Goal: Information Seeking & Learning: Learn about a topic

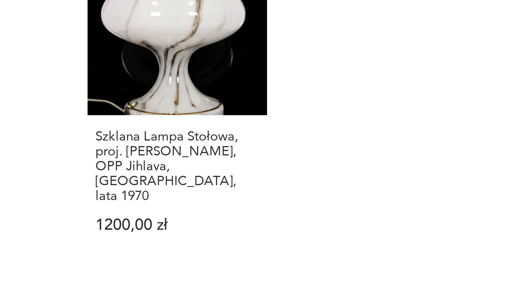
scroll to position [425, 0]
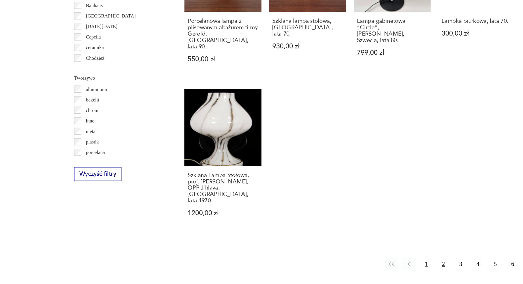
click at [344, 263] on button "2" at bounding box center [344, 268] width 11 height 11
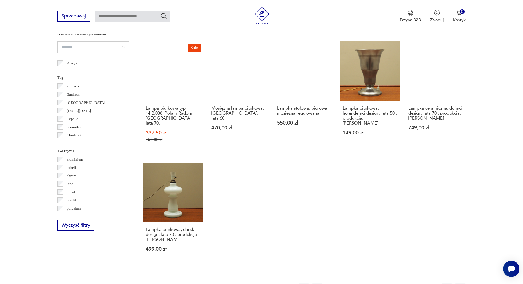
scroll to position [457, 0]
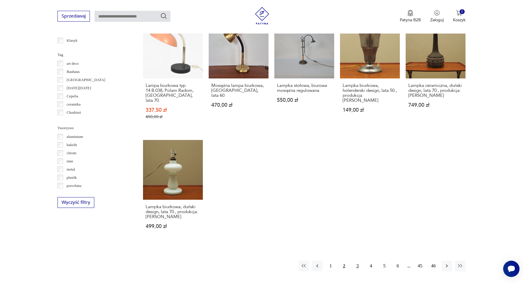
click at [357, 262] on button "3" at bounding box center [357, 266] width 11 height 11
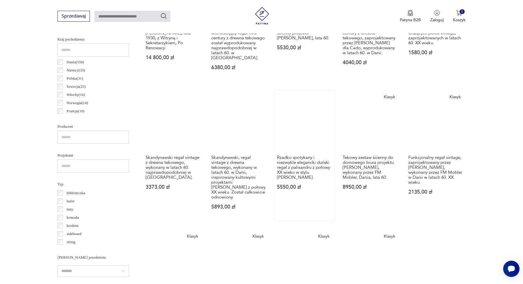
scroll to position [527, 0]
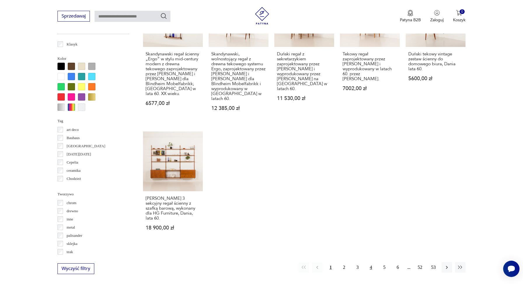
click at [372, 262] on button "4" at bounding box center [371, 267] width 11 height 11
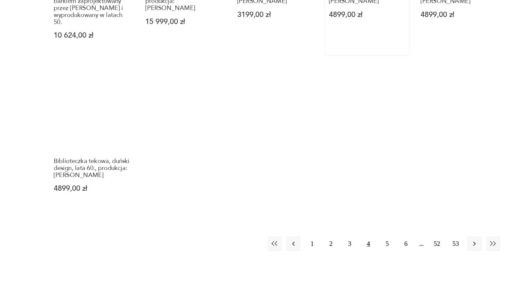
scroll to position [518, 0]
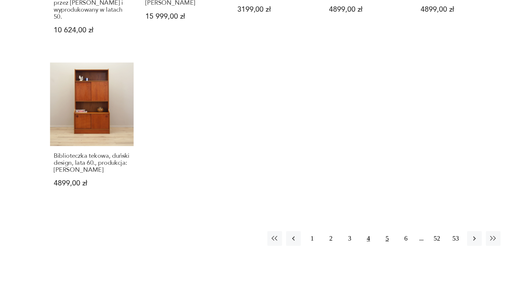
click at [381, 246] on button "5" at bounding box center [384, 251] width 11 height 11
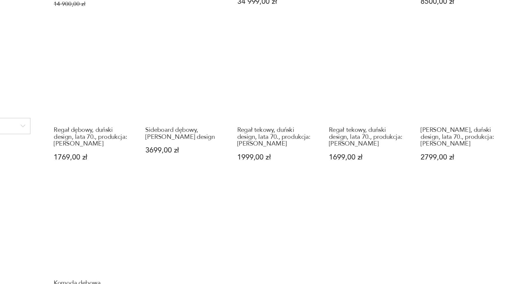
scroll to position [91, 0]
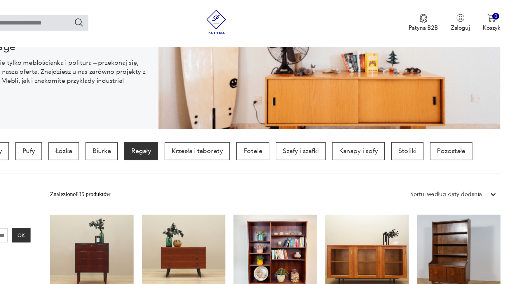
click at [140, 20] on input "text" at bounding box center [133, 16] width 76 height 11
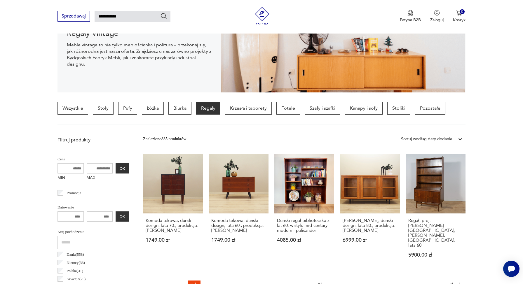
type input "**********"
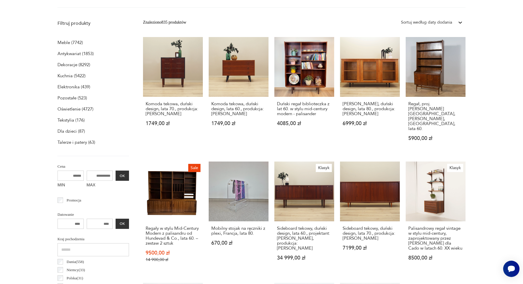
scroll to position [0, 0]
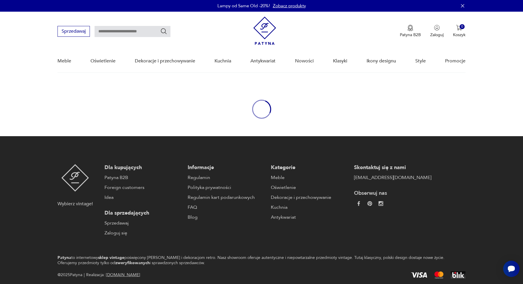
type input "**********"
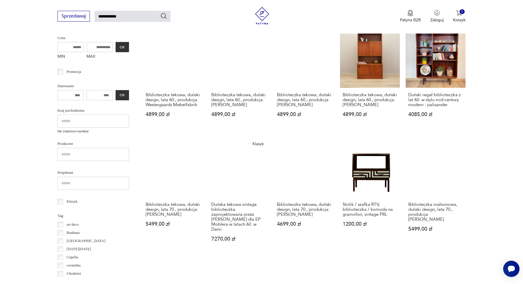
scroll to position [398, 0]
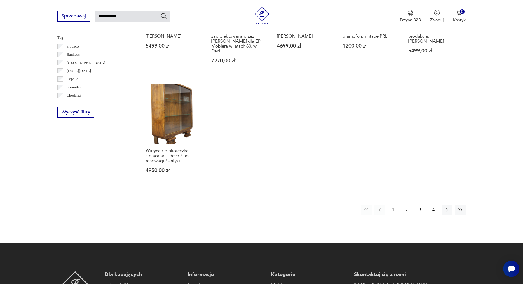
click at [407, 205] on button "2" at bounding box center [406, 210] width 11 height 11
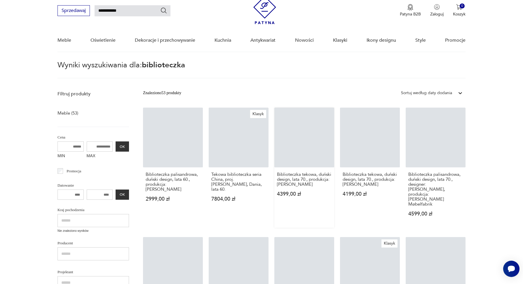
scroll to position [19, 0]
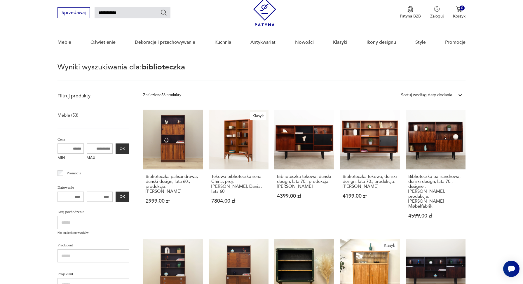
click at [456, 92] on div at bounding box center [460, 95] width 11 height 11
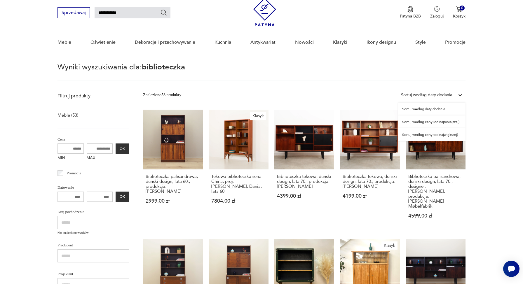
click at [445, 125] on div "Sortuj według ceny (od najmniejszej)" at bounding box center [431, 122] width 67 height 13
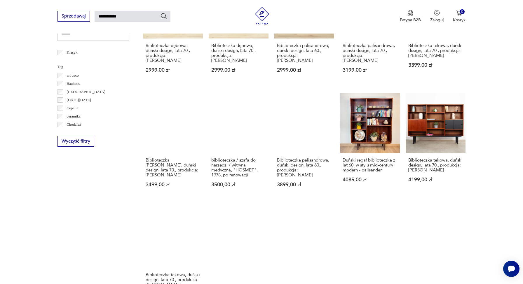
scroll to position [354, 0]
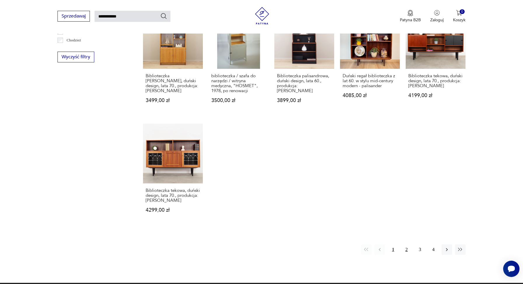
click at [405, 244] on button "2" at bounding box center [406, 249] width 11 height 11
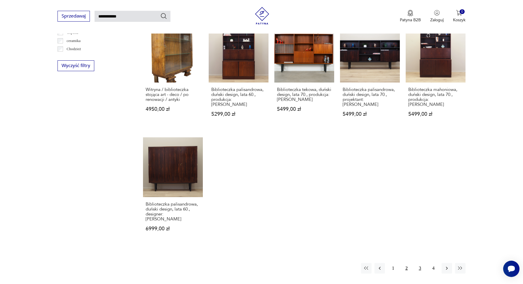
click at [419, 263] on button "3" at bounding box center [420, 268] width 11 height 11
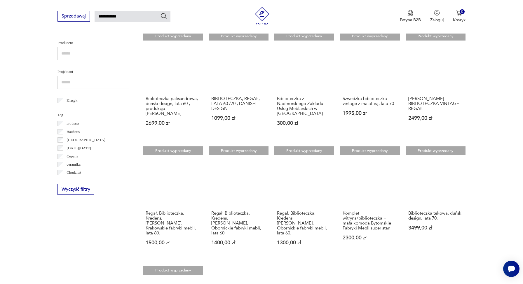
scroll to position [370, 0]
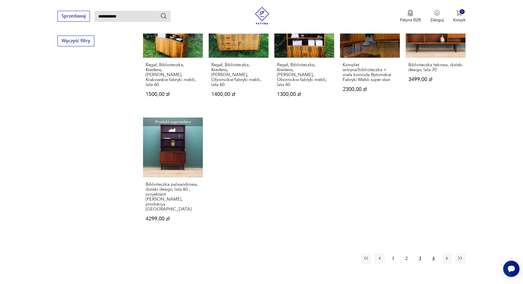
click at [434, 253] on button "4" at bounding box center [433, 258] width 11 height 11
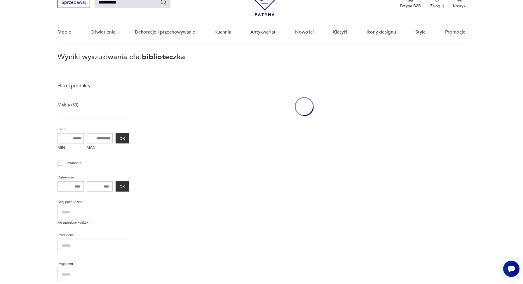
scroll to position [21, 0]
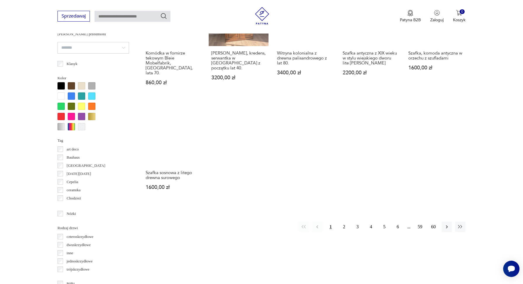
scroll to position [541, 0]
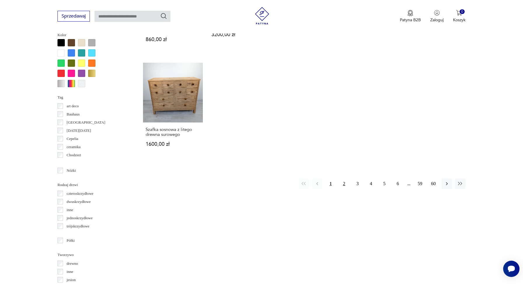
click at [343, 179] on button "2" at bounding box center [344, 184] width 11 height 11
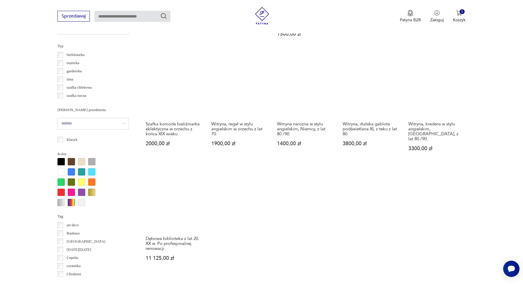
scroll to position [436, 0]
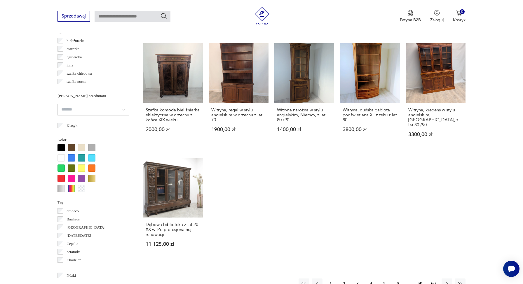
click at [359, 279] on button "3" at bounding box center [357, 284] width 11 height 11
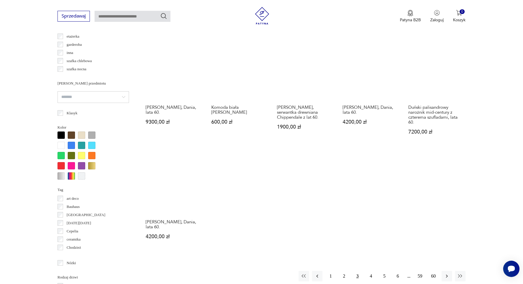
scroll to position [492, 0]
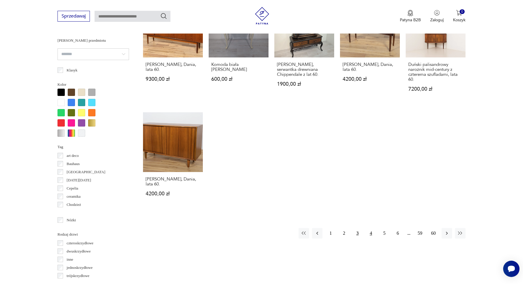
click at [373, 228] on button "4" at bounding box center [371, 233] width 11 height 11
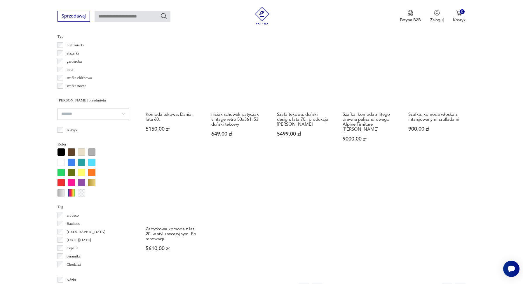
scroll to position [482, 0]
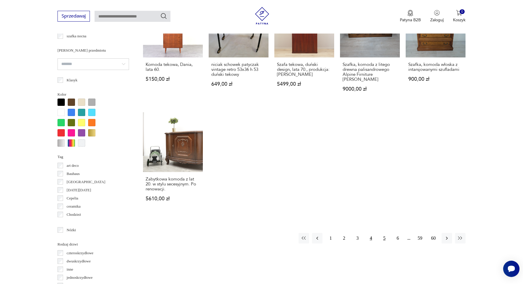
click at [385, 233] on button "5" at bounding box center [384, 238] width 11 height 11
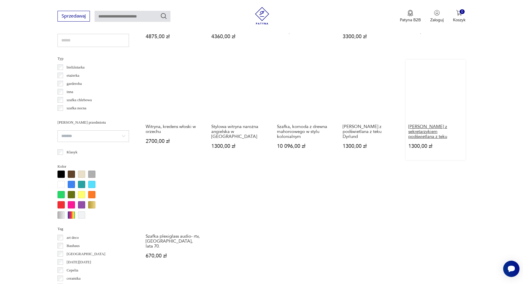
scroll to position [468, 0]
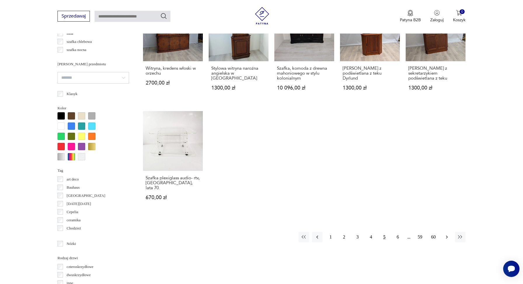
click at [448, 235] on button "button" at bounding box center [446, 237] width 11 height 11
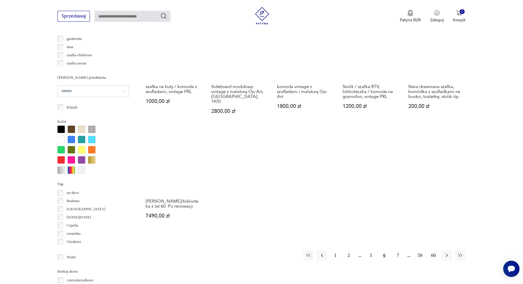
scroll to position [492, 0]
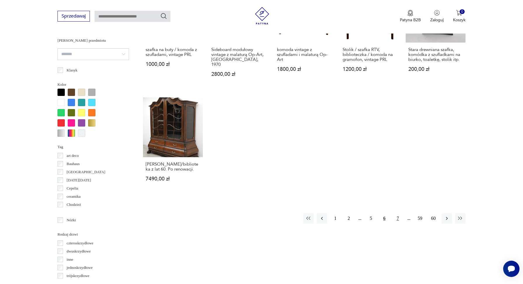
click at [397, 213] on button "7" at bounding box center [397, 218] width 11 height 11
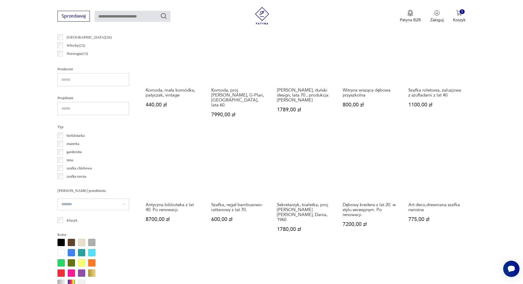
scroll to position [529, 0]
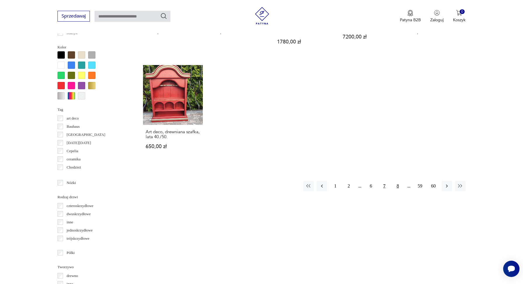
click at [395, 181] on button "8" at bounding box center [397, 186] width 11 height 11
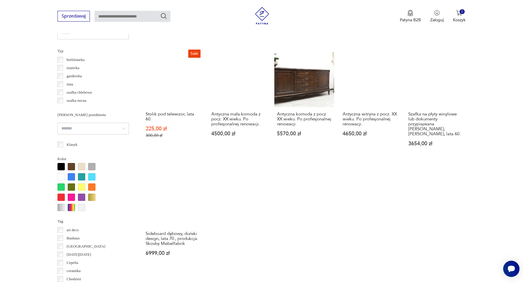
scroll to position [530, 0]
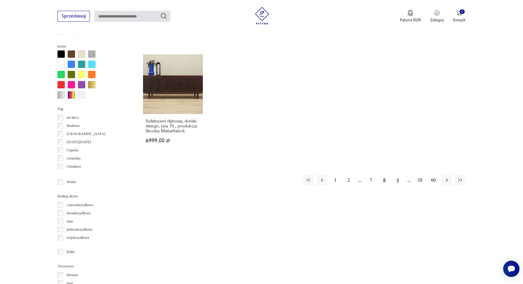
click at [399, 178] on button "9" at bounding box center [397, 180] width 11 height 11
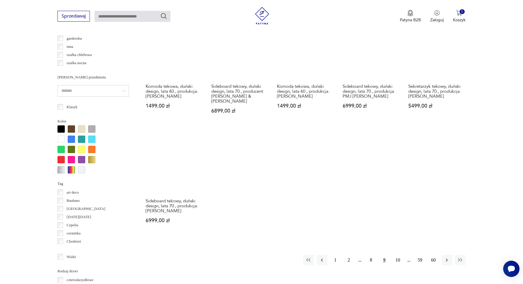
scroll to position [466, 0]
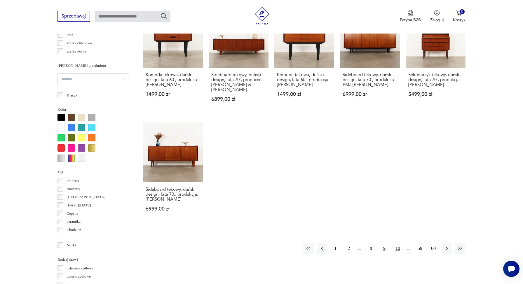
click at [397, 243] on button "10" at bounding box center [397, 248] width 11 height 11
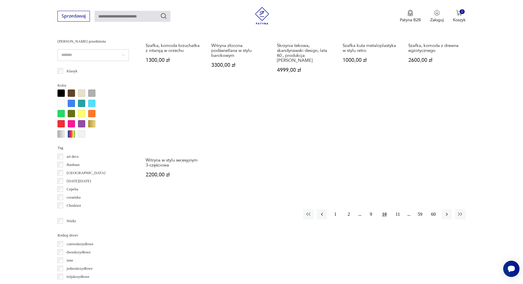
scroll to position [499, 0]
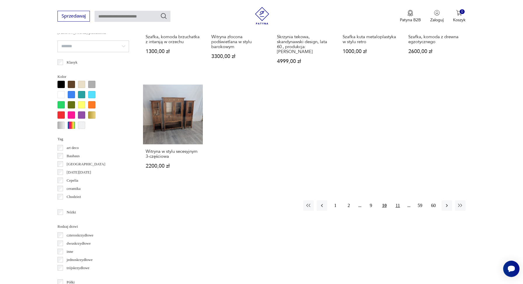
click at [397, 200] on button "11" at bounding box center [397, 205] width 11 height 11
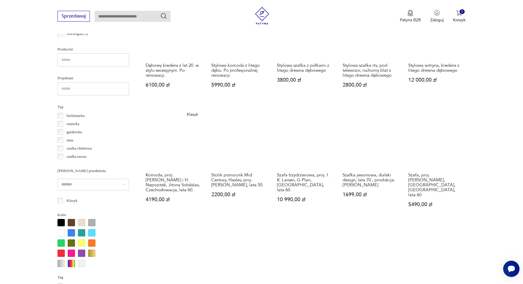
scroll to position [451, 0]
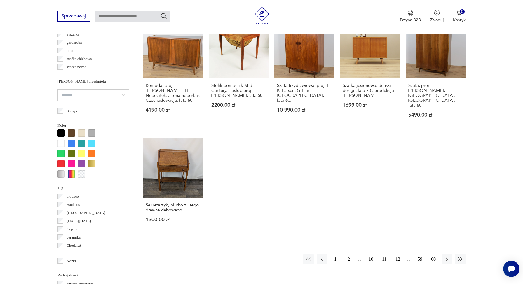
click at [395, 261] on button "12" at bounding box center [397, 259] width 11 height 11
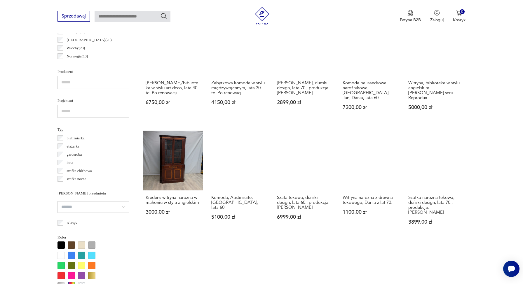
scroll to position [469, 0]
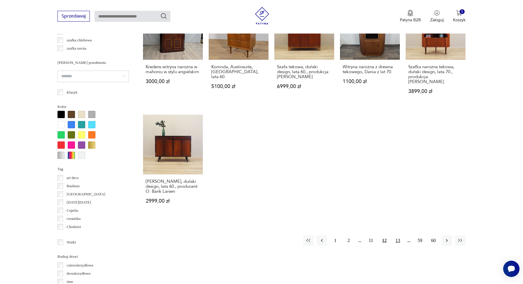
click at [399, 237] on button "13" at bounding box center [397, 240] width 11 height 11
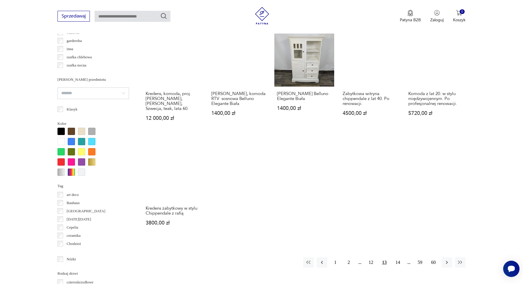
scroll to position [460, 0]
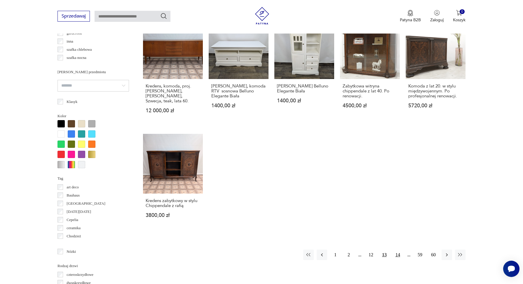
click at [397, 250] on button "14" at bounding box center [397, 255] width 11 height 11
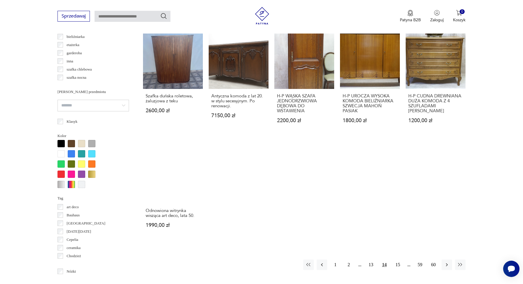
scroll to position [461, 0]
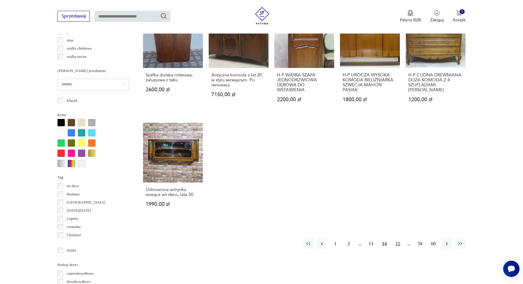
click at [397, 246] on button "15" at bounding box center [397, 244] width 11 height 11
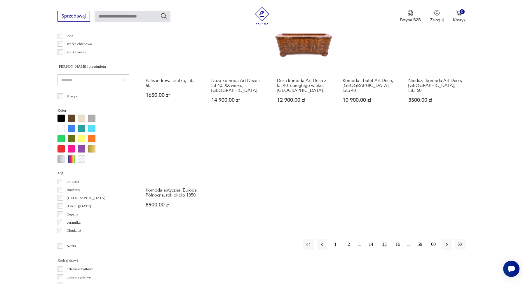
scroll to position [508, 0]
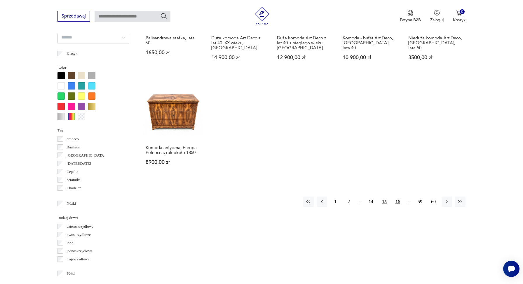
click at [398, 197] on button "16" at bounding box center [397, 202] width 11 height 11
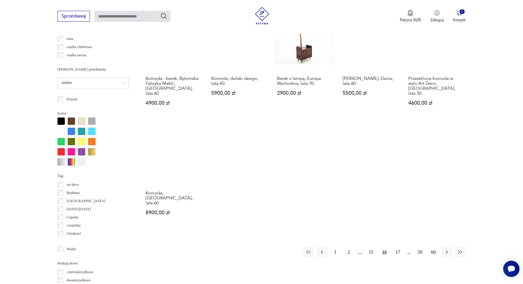
scroll to position [491, 0]
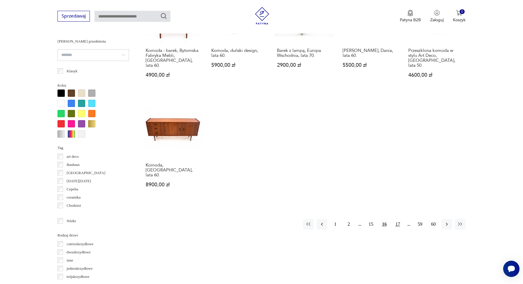
click at [396, 219] on button "17" at bounding box center [397, 224] width 11 height 11
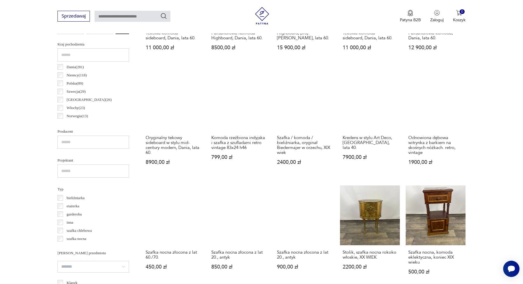
scroll to position [453, 0]
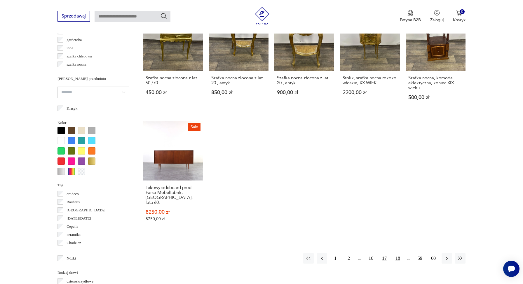
click at [398, 253] on button "18" at bounding box center [397, 258] width 11 height 11
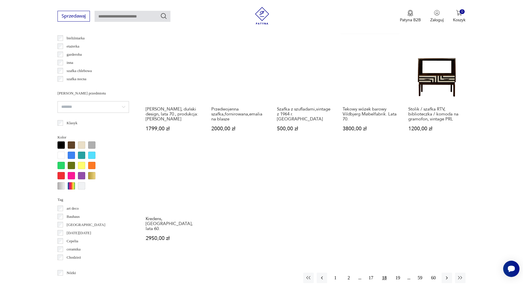
scroll to position [440, 0]
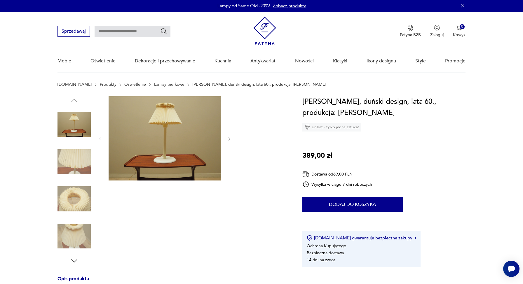
click at [231, 138] on icon "button" at bounding box center [229, 139] width 5 height 5
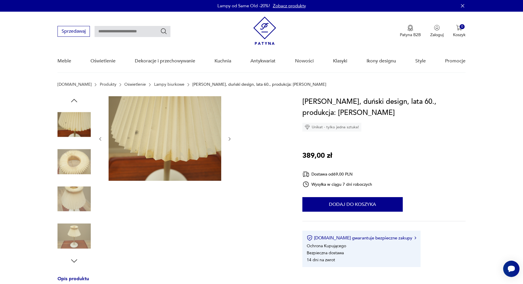
click at [231, 138] on icon "button" at bounding box center [229, 139] width 5 height 5
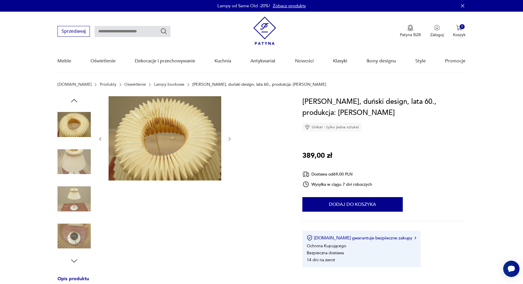
click at [231, 138] on icon "button" at bounding box center [229, 139] width 5 height 5
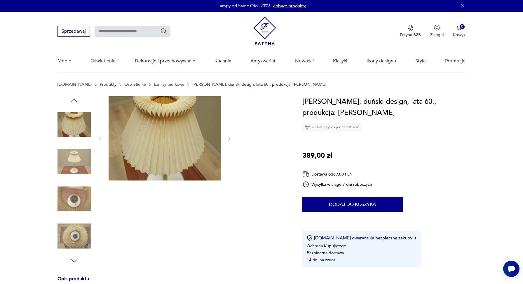
click at [231, 138] on icon "button" at bounding box center [229, 139] width 5 height 5
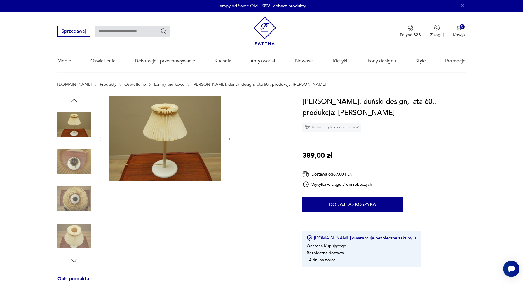
click at [231, 138] on icon "button" at bounding box center [229, 139] width 5 height 5
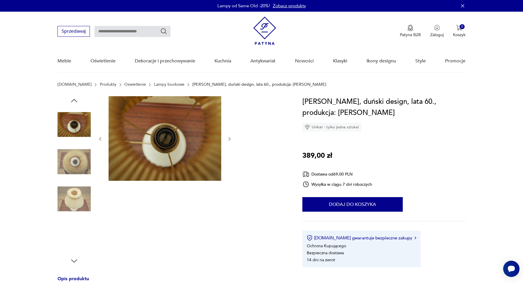
click at [231, 138] on icon "button" at bounding box center [229, 139] width 5 height 5
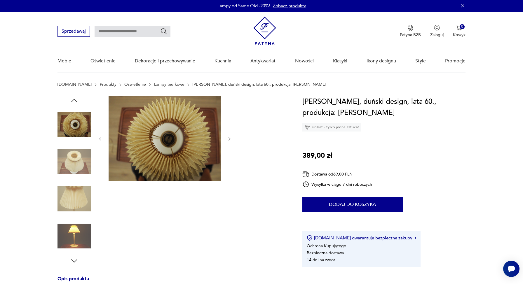
click at [231, 138] on icon "button" at bounding box center [229, 139] width 5 height 5
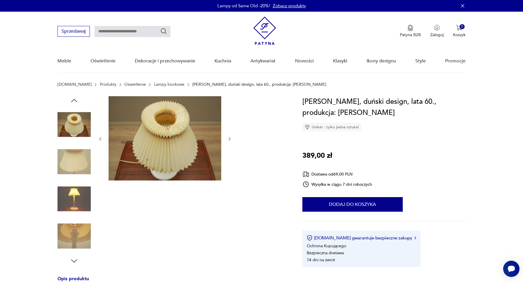
click at [231, 138] on icon "button" at bounding box center [229, 139] width 5 height 5
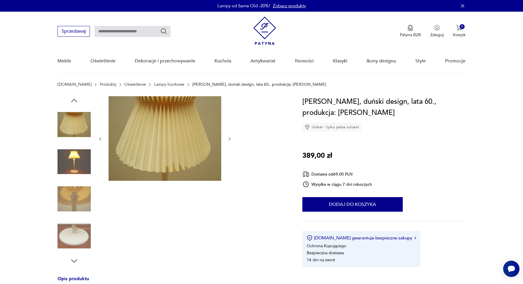
click at [231, 138] on icon "button" at bounding box center [229, 139] width 5 height 5
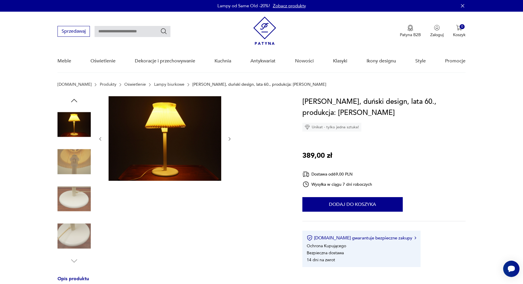
click at [159, 136] on img at bounding box center [165, 138] width 113 height 85
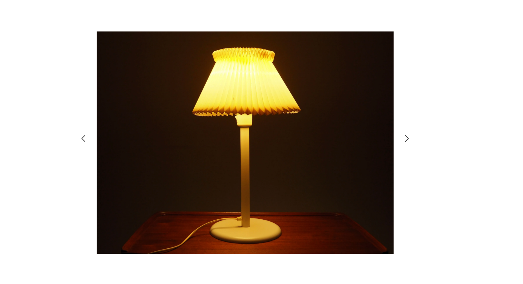
click at [375, 138] on icon "button" at bounding box center [374, 138] width 7 height 7
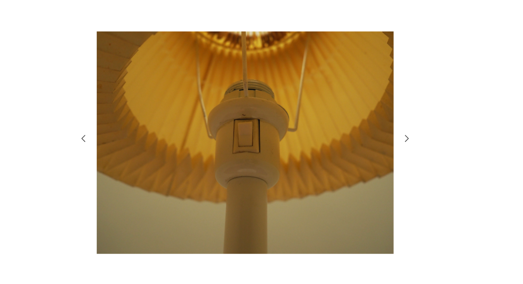
click at [375, 138] on icon "button" at bounding box center [374, 138] width 7 height 7
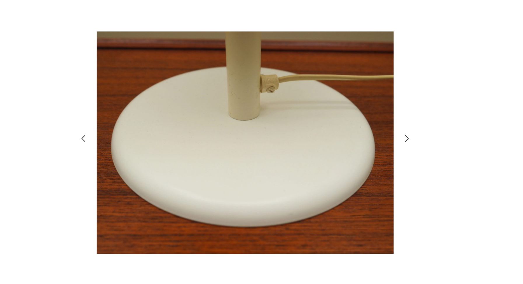
click at [375, 138] on icon "button" at bounding box center [374, 138] width 7 height 7
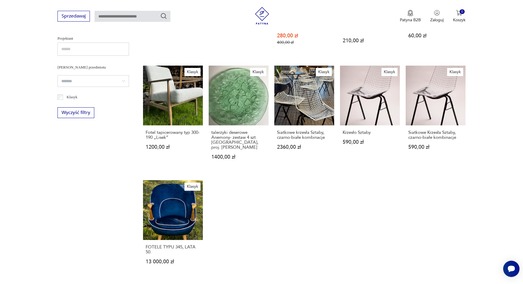
scroll to position [424, 0]
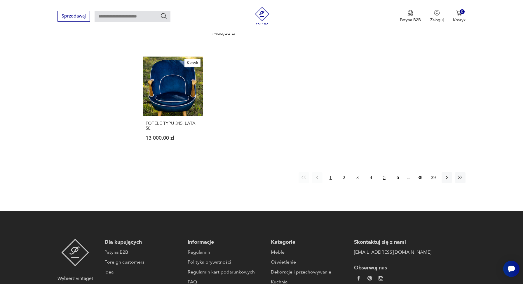
click at [383, 175] on button "5" at bounding box center [384, 177] width 11 height 11
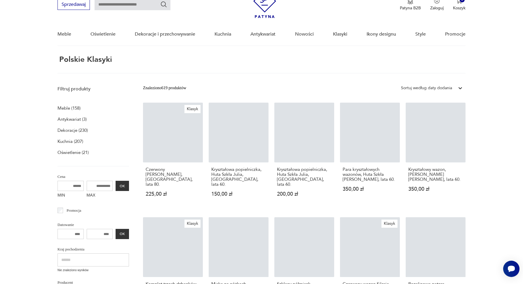
scroll to position [22, 0]
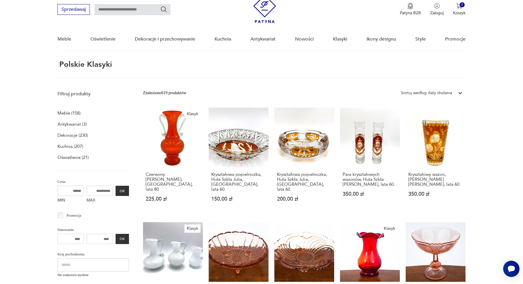
click at [437, 90] on div "Sortuj według daty dodania" at bounding box center [426, 93] width 51 height 6
click at [434, 120] on div "Sortuj według ceny (od najmniejszej)" at bounding box center [431, 119] width 67 height 13
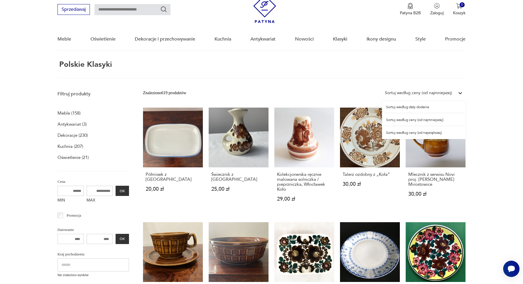
click at [444, 92] on div "Sortuj według ceny (od najmniejszej)" at bounding box center [418, 93] width 67 height 6
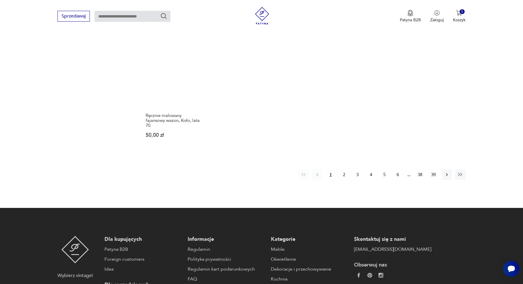
scroll to position [466, 0]
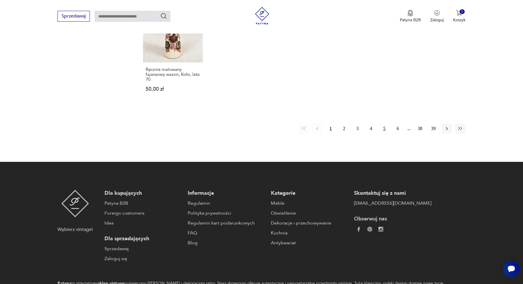
click at [383, 123] on button "5" at bounding box center [384, 128] width 11 height 11
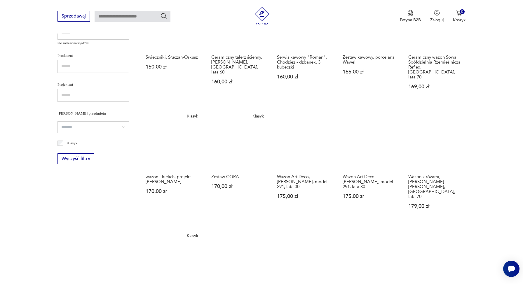
scroll to position [371, 0]
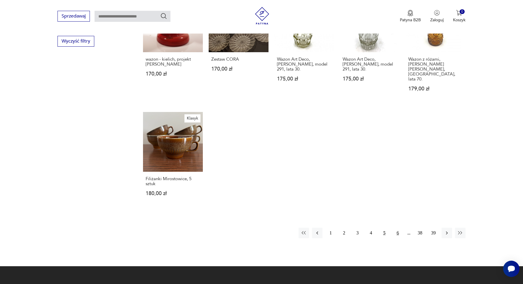
click at [399, 228] on button "6" at bounding box center [397, 233] width 11 height 11
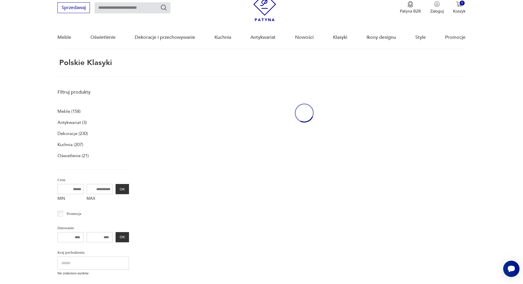
scroll to position [22, 0]
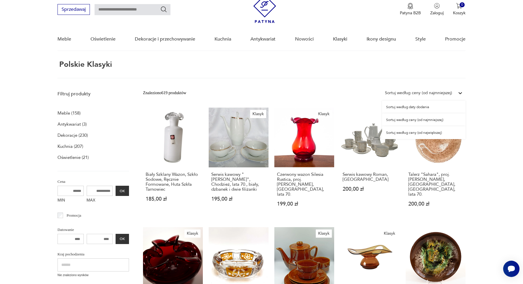
click at [440, 92] on div "Sortuj według ceny (od najmniejszej)" at bounding box center [418, 93] width 67 height 6
click at [433, 135] on div "Sortuj według ceny (od największej)" at bounding box center [423, 132] width 83 height 13
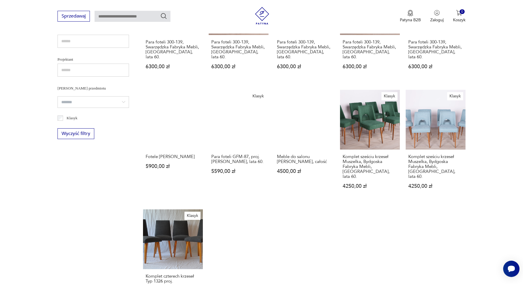
scroll to position [350, 0]
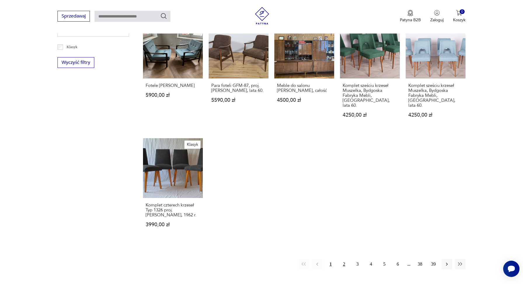
click at [344, 259] on button "2" at bounding box center [344, 264] width 11 height 11
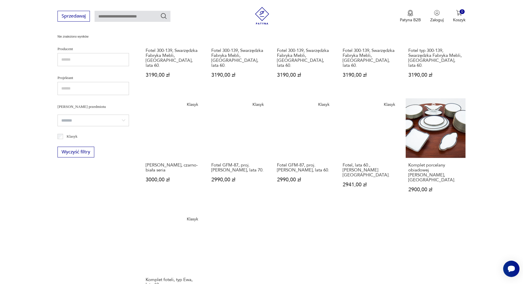
scroll to position [332, 0]
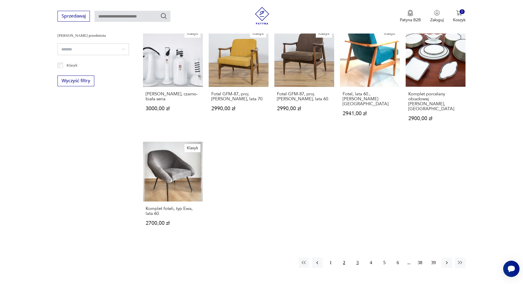
click at [356, 258] on button "3" at bounding box center [357, 263] width 11 height 11
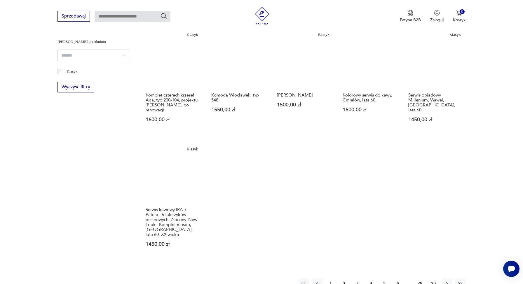
scroll to position [395, 0]
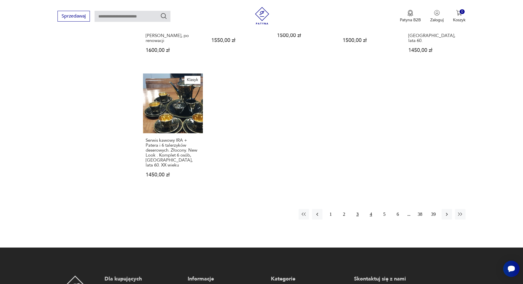
click at [371, 209] on button "4" at bounding box center [371, 214] width 11 height 11
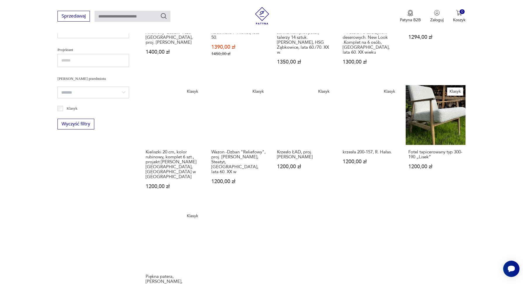
scroll to position [360, 0]
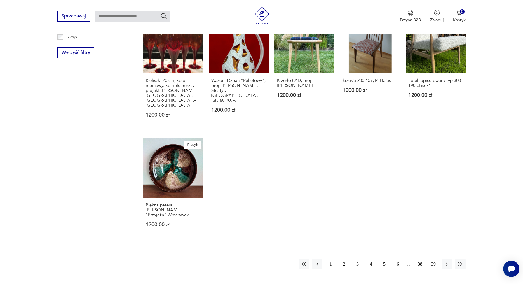
click at [386, 259] on button "5" at bounding box center [384, 264] width 11 height 11
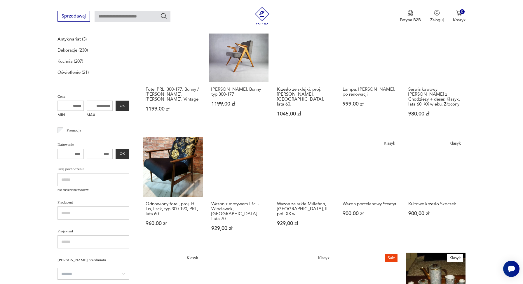
scroll to position [169, 0]
